Goal: Book appointment/travel/reservation

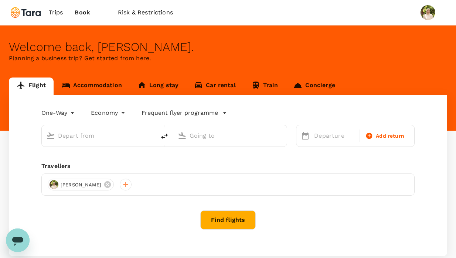
type input "Singapore Changi (SIN)"
type input "Soekarno-Hatta Intl (CGK)"
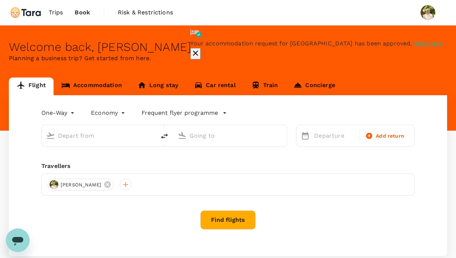
type input "Singapore Changi (SIN)"
type input "Soekarno-Hatta Intl (CGK)"
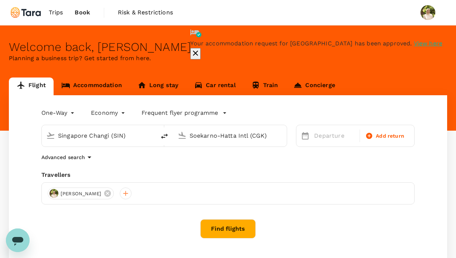
click at [200, 49] on icon "button" at bounding box center [195, 53] width 9 height 9
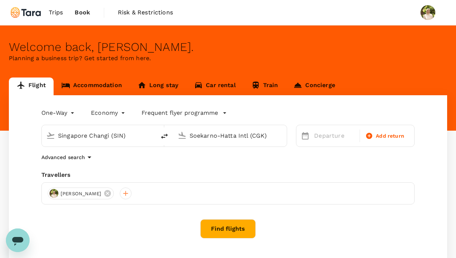
click at [103, 90] on link "Accommodation" at bounding box center [92, 87] width 76 height 18
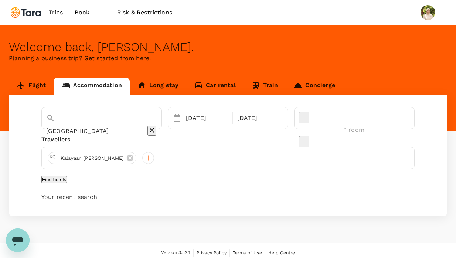
click at [89, 125] on input "Skyview Hotel Bangkok" at bounding box center [91, 130] width 90 height 11
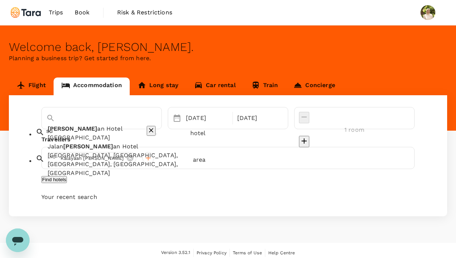
type input "s"
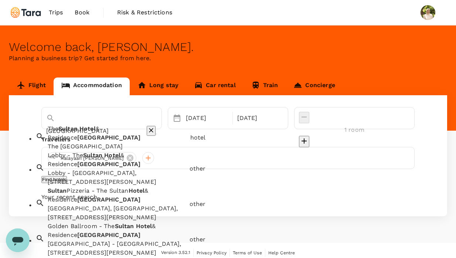
click at [90, 131] on span "Hotel" at bounding box center [87, 128] width 16 height 7
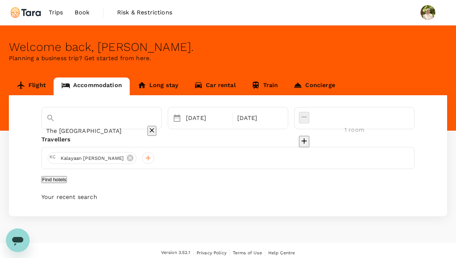
type input "The Sultan Hotel & Residence Jakarta"
click at [205, 116] on div "29 Sep" at bounding box center [206, 118] width 51 height 15
click at [216, 120] on div "29 Sep" at bounding box center [207, 118] width 48 height 15
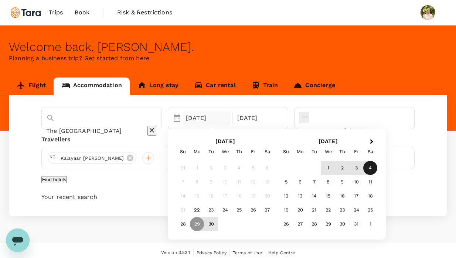
click at [377, 170] on div "4" at bounding box center [370, 168] width 14 height 14
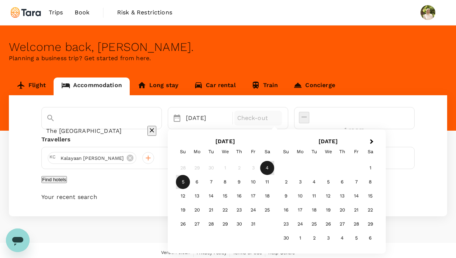
click at [190, 180] on div "5" at bounding box center [183, 182] width 14 height 14
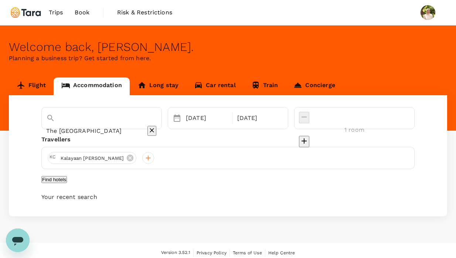
click at [67, 183] on button "Find hotels" at bounding box center [53, 179] width 25 height 7
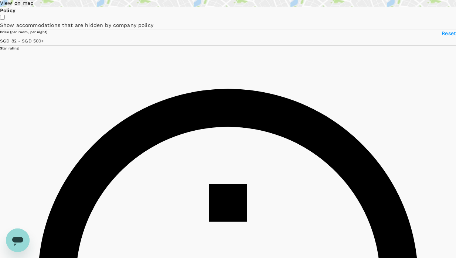
scroll to position [142, 0]
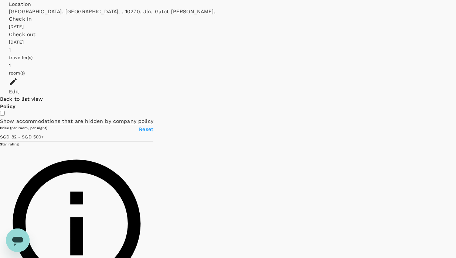
type input "499.34"
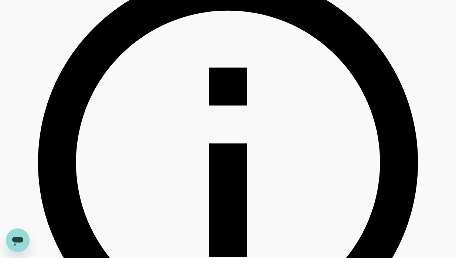
scroll to position [184, 0]
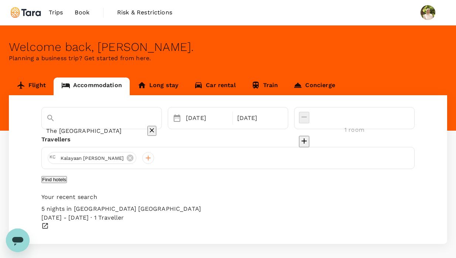
click at [67, 183] on button "Find hotels" at bounding box center [53, 179] width 25 height 7
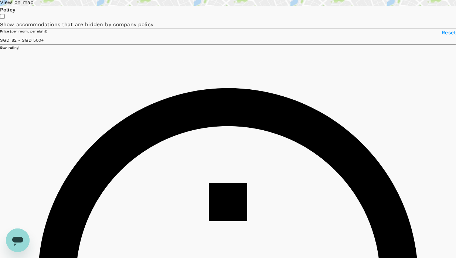
scroll to position [136, 0]
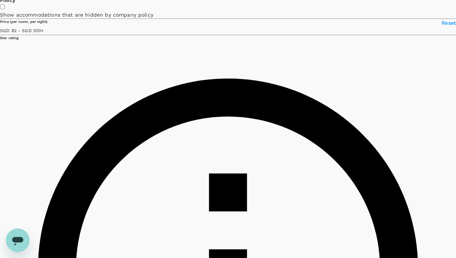
type input "499.34"
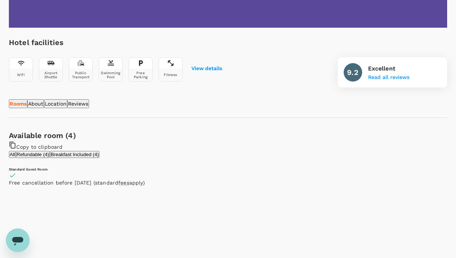
scroll to position [219, 0]
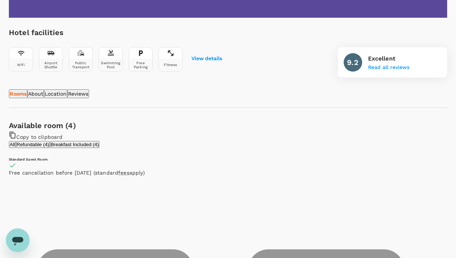
click at [89, 94] on button "Reviews" at bounding box center [78, 93] width 22 height 9
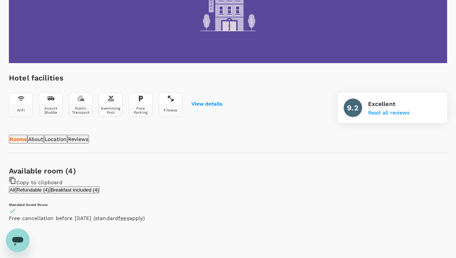
scroll to position [169, 0]
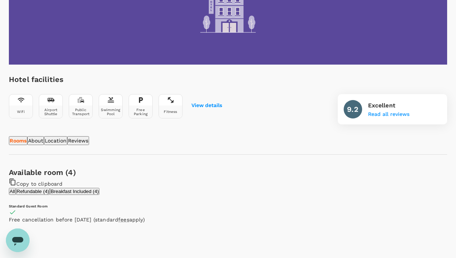
click at [27, 144] on button "Rooms" at bounding box center [18, 140] width 18 height 9
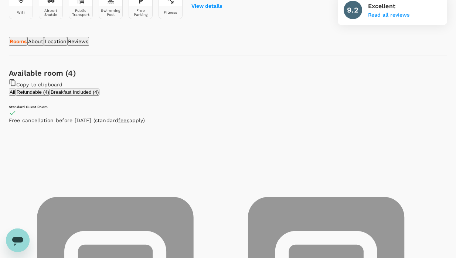
scroll to position [262, 0]
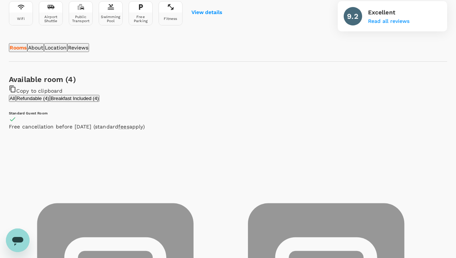
click at [66, 51] on p "Location" at bounding box center [56, 47] width 22 height 7
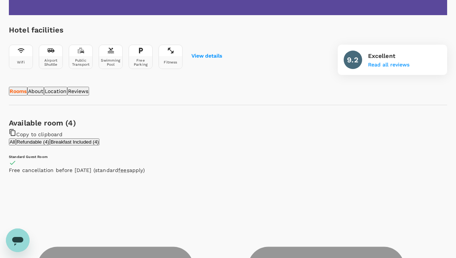
click at [43, 92] on p "About" at bounding box center [35, 91] width 15 height 7
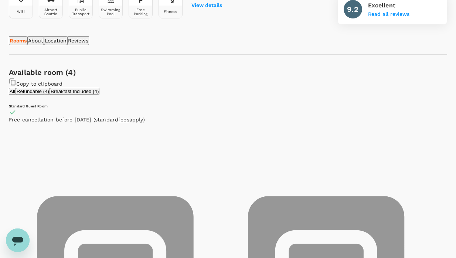
scroll to position [278, 0]
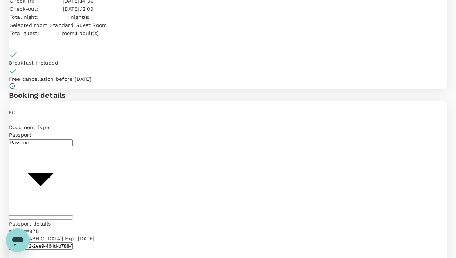
scroll to position [29, 0]
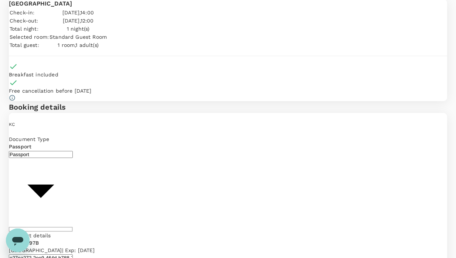
type input "9b978822-4779-4897-880a-17c8504d3706"
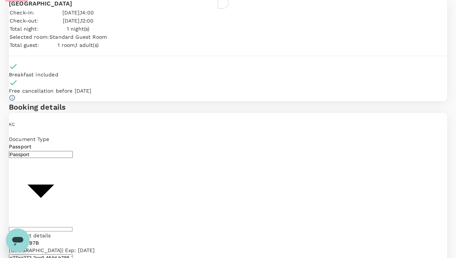
scroll to position [3, 0]
type textarea "Dear [PERSON_NAME], Here's the hotel booking for [PERSON_NAME]'s room in attend…"
